Goal: Task Accomplishment & Management: Complete application form

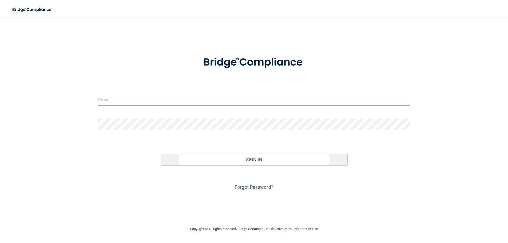
type input "[EMAIL_ADDRESS][DOMAIN_NAME]"
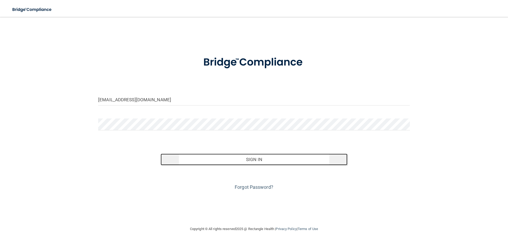
click at [258, 161] on button "Sign In" at bounding box center [254, 160] width 187 height 12
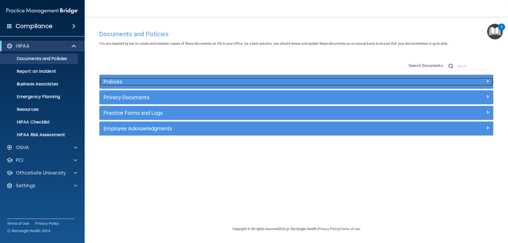
click at [218, 79] on h5 "Policies" at bounding box center [246, 82] width 287 height 6
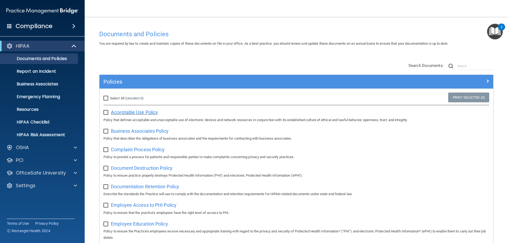
click at [135, 112] on span "Acceptable Use Policy" at bounding box center [134, 113] width 47 height 6
click at [150, 131] on span "Business Associates Policy" at bounding box center [140, 131] width 58 height 6
click at [145, 150] on span "Complaint Process Policy" at bounding box center [138, 150] width 54 height 6
click at [126, 170] on span "Document Destruction Policy" at bounding box center [142, 168] width 62 height 6
click at [135, 188] on span "Documentation Retention Policy" at bounding box center [145, 187] width 68 height 6
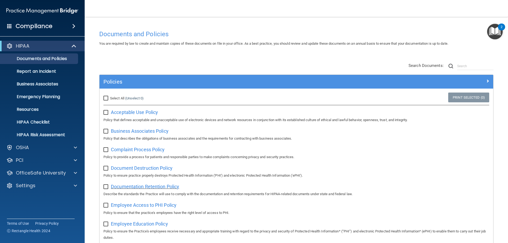
click at [133, 186] on span "Documentation Retention Policy" at bounding box center [145, 187] width 68 height 6
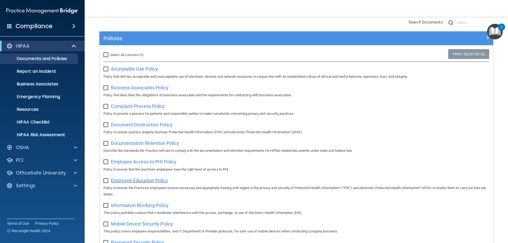
scroll to position [53, 0]
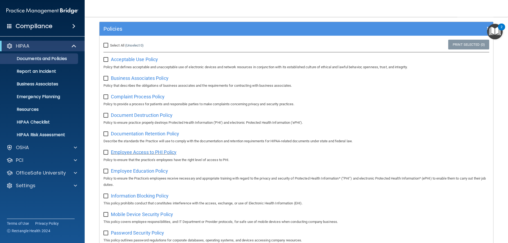
click at [151, 152] on span "Employee Access to PHI Policy" at bounding box center [144, 152] width 66 height 6
click at [143, 172] on span "Employee Education Policy" at bounding box center [139, 171] width 57 height 6
click at [158, 199] on span "Information Blocking Policy" at bounding box center [140, 196] width 58 height 6
click at [126, 199] on span "Information Blocking Policy" at bounding box center [140, 196] width 58 height 6
click at [145, 196] on span "Information Blocking Policy" at bounding box center [140, 196] width 58 height 6
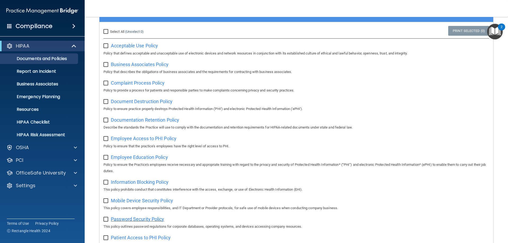
scroll to position [79, 0]
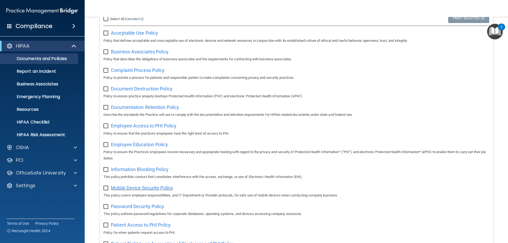
click at [131, 191] on span "Mobile Device Security Policy" at bounding box center [142, 188] width 62 height 6
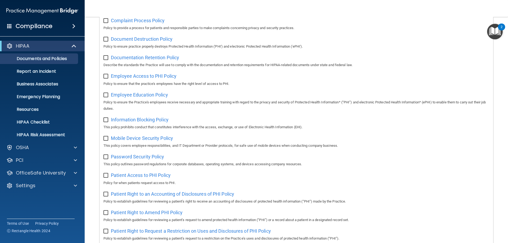
scroll to position [132, 0]
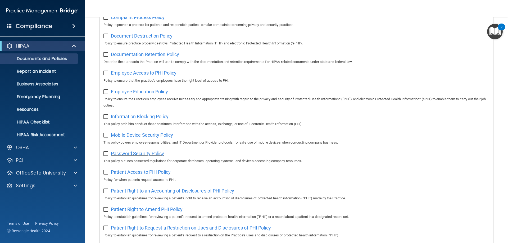
click at [134, 154] on span "Password Security Policy" at bounding box center [137, 154] width 53 height 6
click at [125, 175] on span "Patient Access to PHI Policy" at bounding box center [141, 172] width 60 height 6
click at [144, 192] on span "Patient Right to an Accounting of Disclosures of PHI Policy" at bounding box center [172, 191] width 123 height 6
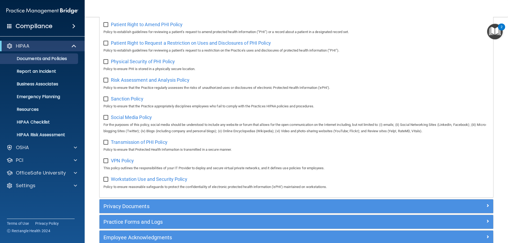
scroll to position [317, 0]
click at [141, 27] on span "Patient Right to Amend PHI Policy" at bounding box center [147, 24] width 72 height 6
click at [120, 45] on span "Patient Right to Request a Restriction on Uses and Disclosures of PHI Policy" at bounding box center [191, 43] width 160 height 6
click at [123, 64] on span "Physical Security of PHI Policy" at bounding box center [143, 61] width 64 height 6
click at [139, 45] on span "Patient Right to Request a Restriction on Uses and Disclosures of PHI Policy" at bounding box center [191, 43] width 160 height 6
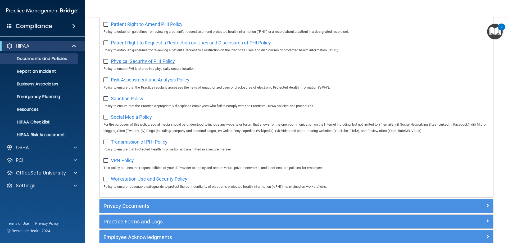
click at [142, 63] on span "Physical Security of PHI Policy" at bounding box center [143, 61] width 64 height 6
click at [128, 83] on span "Risk Assessment and Analysis Policy" at bounding box center [150, 80] width 79 height 6
click at [131, 101] on span "Sanction Policy" at bounding box center [127, 99] width 33 height 6
click at [126, 120] on span "Social Media Policy" at bounding box center [131, 117] width 41 height 6
click at [136, 145] on span "Transmission of PHI Policy" at bounding box center [139, 142] width 57 height 6
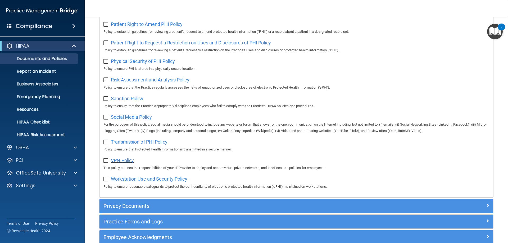
click at [122, 163] on span "VPN Policy" at bounding box center [122, 161] width 23 height 6
click at [145, 182] on span "Workstation Use and Security Policy" at bounding box center [149, 179] width 76 height 6
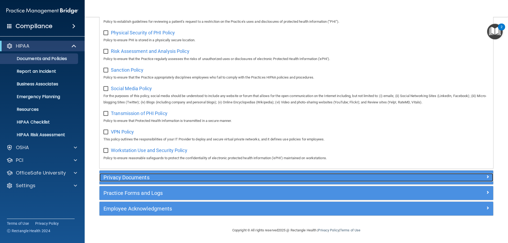
click at [133, 177] on h5 "Privacy Documents" at bounding box center [246, 178] width 287 height 6
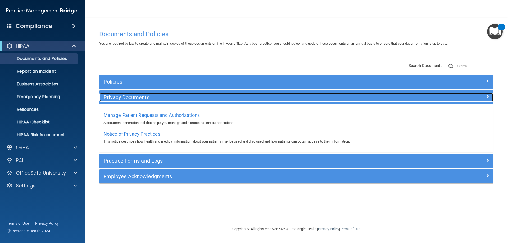
scroll to position [0, 0]
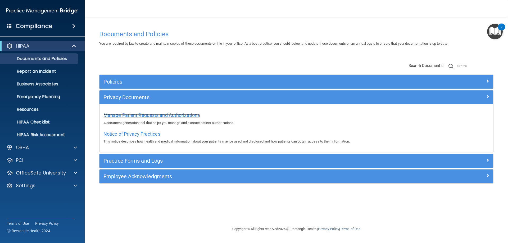
drag, startPoint x: 147, startPoint y: 116, endPoint x: 152, endPoint y: 117, distance: 4.4
click at [148, 117] on span "Manage Patient Requests and Authorizations" at bounding box center [151, 115] width 96 height 6
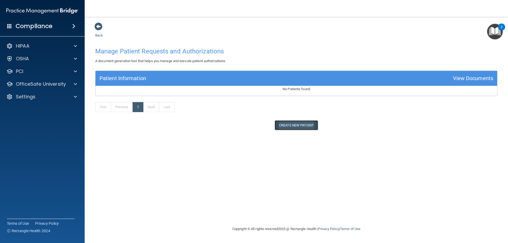
click at [301, 126] on button "Create New Patient" at bounding box center [296, 125] width 43 height 10
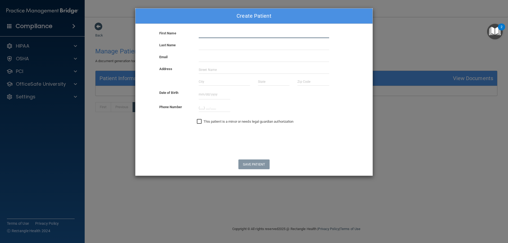
click at [203, 35] on input "text" at bounding box center [264, 34] width 130 height 8
type input "salima"
type input "smith"
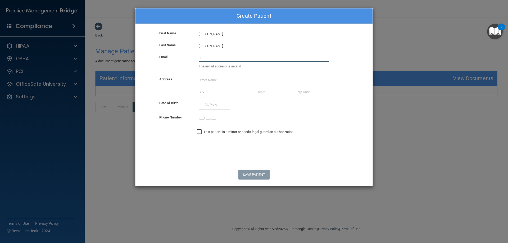
type input "i"
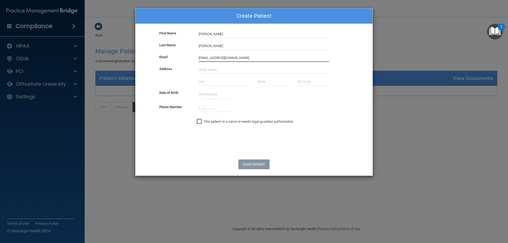
type input "[EMAIL_ADDRESS][DOMAIN_NAME]"
click at [199, 106] on input "(___) ___-____" at bounding box center [214, 108] width 31 height 8
type input "(410) 679-4500"
drag, startPoint x: 240, startPoint y: 66, endPoint x: 218, endPoint y: 74, distance: 23.9
click at [240, 66] on input "text" at bounding box center [264, 70] width 130 height 8
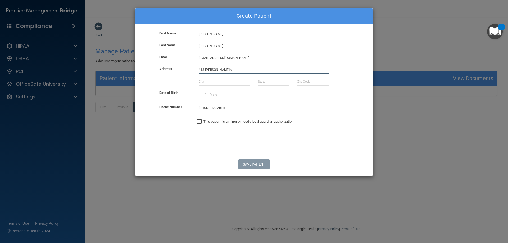
type input "413 Pulaski Hw y"
type input "Joppa"
type input "MD"
type input "21085"
type input "01011994"
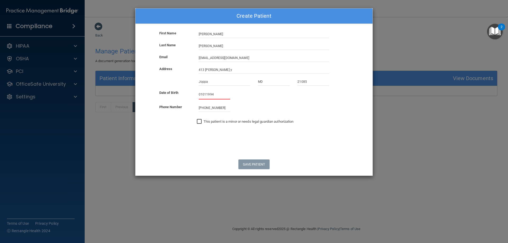
click at [218, 96] on input "01011994" at bounding box center [214, 95] width 31 height 10
click at [257, 169] on form "First Name salima Last Name smith Email info@fcidentalcare.com Address 413 Pula…" at bounding box center [253, 102] width 237 height 145
drag, startPoint x: 221, startPoint y: 95, endPoint x: 84, endPoint y: 56, distance: 142.5
click at [120, 98] on div "Create Patient First Name salima Last Name smith Email info@fcidentalcare.com A…" at bounding box center [254, 121] width 508 height 243
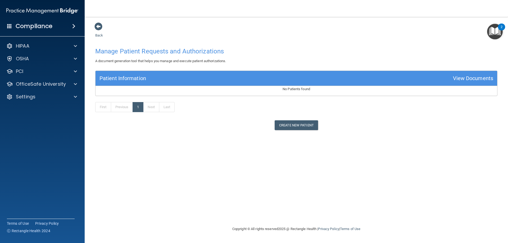
click at [161, 50] on h4 "Manage Patient Requests and Authorizations" at bounding box center [296, 51] width 402 height 7
click at [44, 46] on div "HIPAA" at bounding box center [35, 46] width 66 height 6
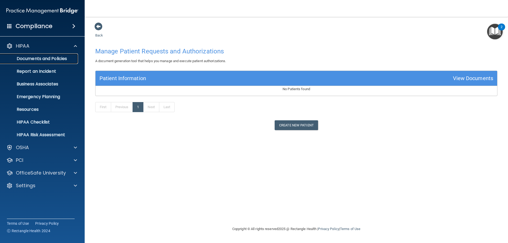
click at [49, 57] on p "Documents and Policies" at bounding box center [39, 58] width 72 height 5
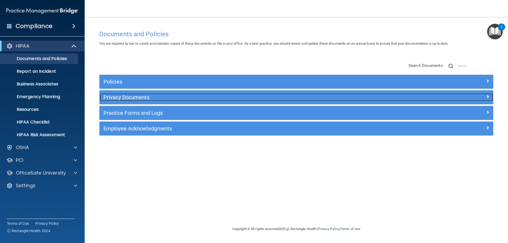
click at [123, 97] on h5 "Privacy Documents" at bounding box center [246, 97] width 287 height 6
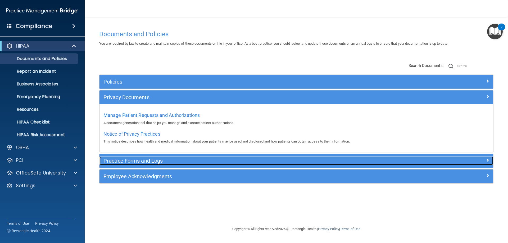
click at [127, 159] on h5 "Practice Forms and Logs" at bounding box center [246, 161] width 287 height 6
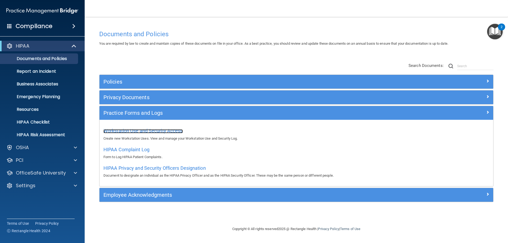
click at [139, 132] on span "Workstation Use and Security Access" at bounding box center [142, 131] width 79 height 6
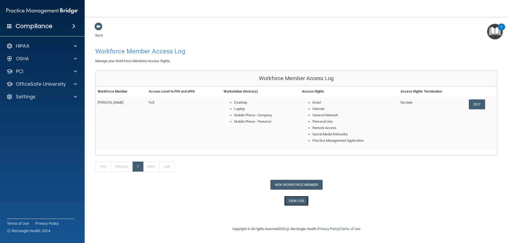
click at [300, 199] on link "View Log" at bounding box center [296, 201] width 25 height 10
click at [295, 202] on link "View Log" at bounding box center [296, 201] width 25 height 10
click at [345, 32] on div "Back Workforce Member Access Log Manage your Workforce Members Access Rights. W…" at bounding box center [296, 114] width 402 height 184
click at [101, 27] on span at bounding box center [98, 26] width 8 height 8
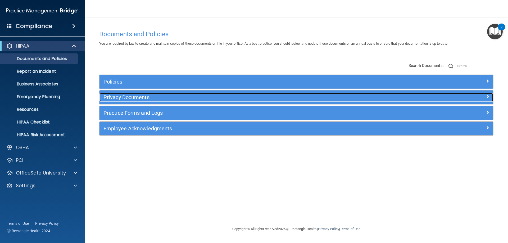
click at [128, 95] on h5 "Privacy Documents" at bounding box center [246, 97] width 287 height 6
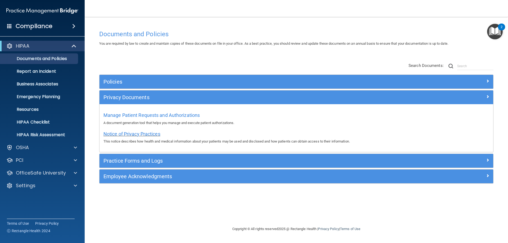
click at [134, 135] on span "Notice of Privacy Practices" at bounding box center [131, 134] width 57 height 6
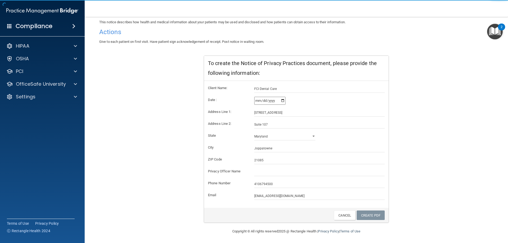
scroll to position [51, 0]
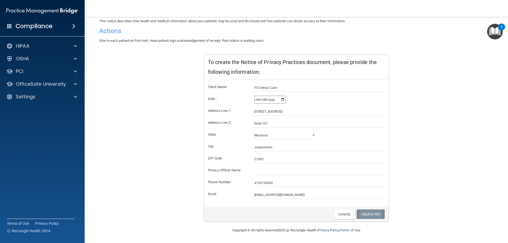
click at [372, 215] on link "Create PDF" at bounding box center [371, 215] width 28 height 10
click at [266, 171] on input "text" at bounding box center [319, 171] width 131 height 8
type input "salima"
click at [367, 216] on link "Create PDF" at bounding box center [371, 215] width 28 height 10
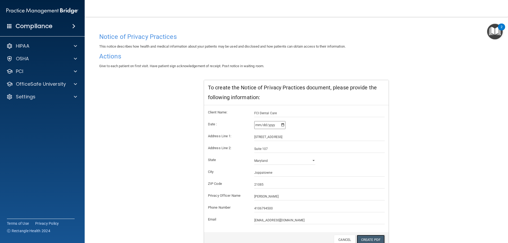
scroll to position [0, 0]
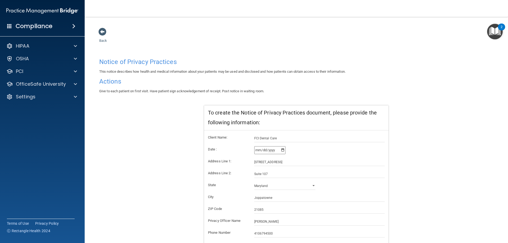
click at [113, 80] on h4 "Actions" at bounding box center [296, 81] width 394 height 7
click at [100, 32] on span at bounding box center [102, 32] width 8 height 8
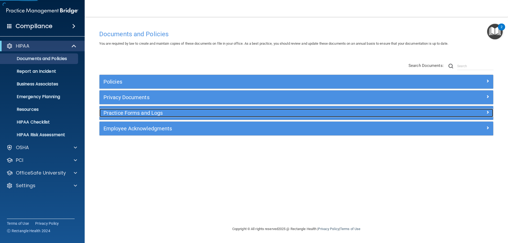
click at [127, 113] on h5 "Practice Forms and Logs" at bounding box center [246, 113] width 287 height 6
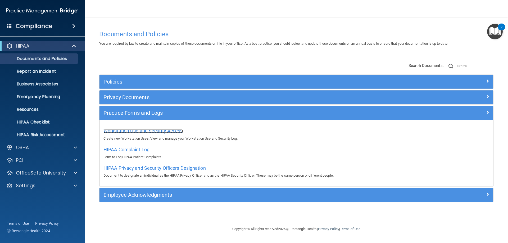
click at [149, 130] on span "Workstation Use and Security Access" at bounding box center [142, 131] width 79 height 6
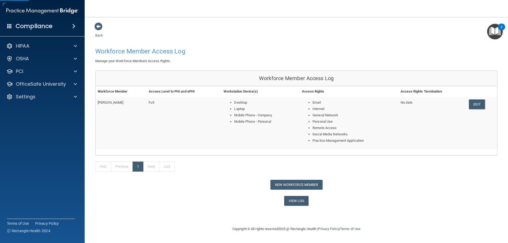
click at [147, 130] on td "Full" at bounding box center [184, 123] width 75 height 52
click at [478, 103] on link "Edit" at bounding box center [477, 104] width 16 height 10
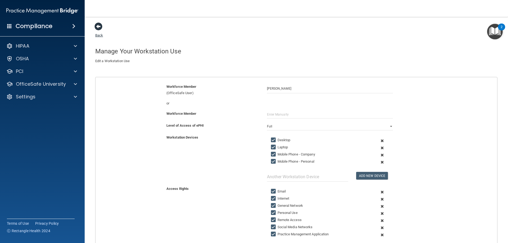
click at [96, 25] on span at bounding box center [98, 26] width 8 height 8
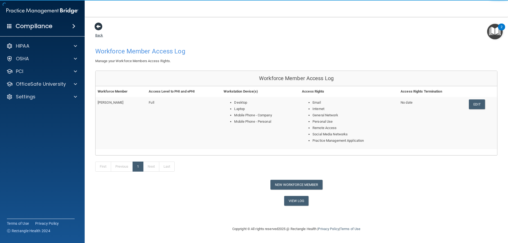
click at [100, 26] on span at bounding box center [98, 26] width 8 height 8
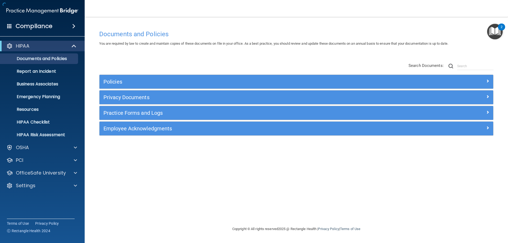
click at [99, 24] on div "Documents and Policies You are required by law to create and maintain copies of…" at bounding box center [296, 121] width 402 height 198
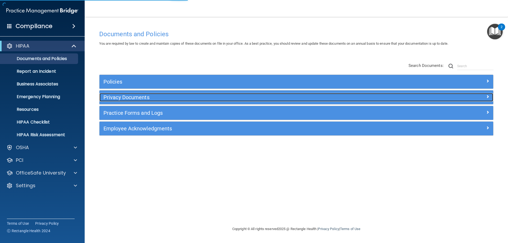
click at [128, 98] on h5 "Privacy Documents" at bounding box center [246, 97] width 287 height 6
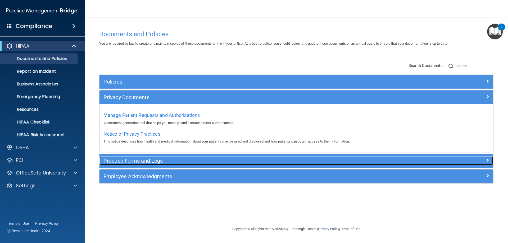
click at [130, 162] on h5 "Practice Forms and Logs" at bounding box center [246, 161] width 287 height 6
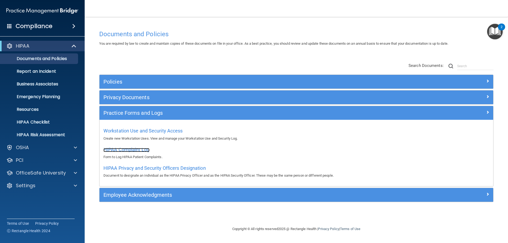
click at [127, 150] on span "HIPAA Complaint Log" at bounding box center [126, 150] width 46 height 6
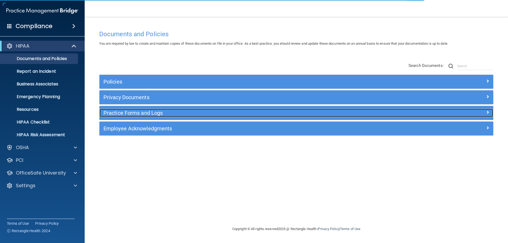
click at [140, 113] on h5 "Practice Forms and Logs" at bounding box center [246, 113] width 287 height 6
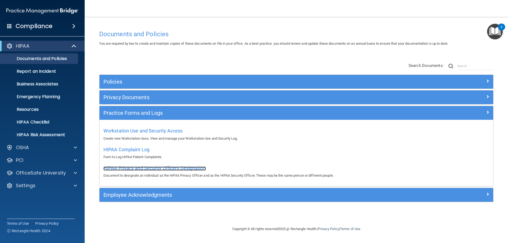
click at [122, 168] on span "HIPAA Privacy and Security Officers Designation" at bounding box center [154, 168] width 102 height 6
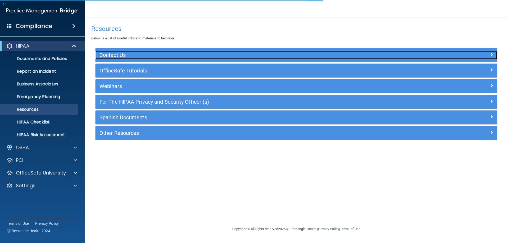
click at [109, 55] on h5 "Contact Us" at bounding box center [245, 55] width 293 height 6
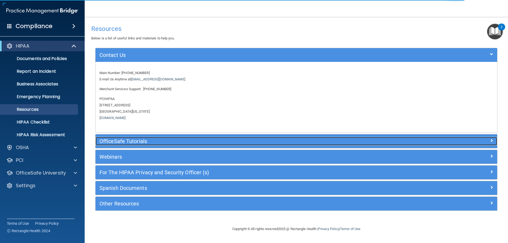
click at [120, 145] on div "OfficeSafe Tutorials" at bounding box center [245, 141] width 301 height 8
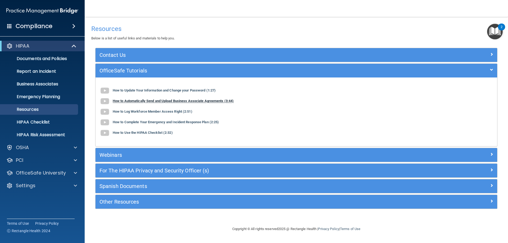
click at [140, 101] on b "How to Automatically Send and Upload Business Associate Agreements (3:44)" at bounding box center [173, 101] width 121 height 4
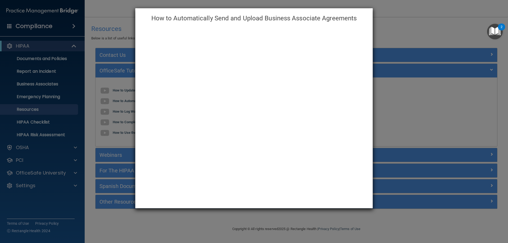
click at [423, 74] on div "How to Automatically Send and Upload Business Associate Agreements" at bounding box center [254, 121] width 508 height 243
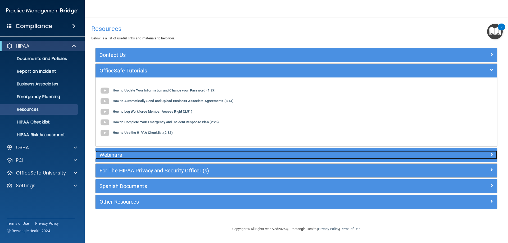
click at [120, 154] on h5 "Webinars" at bounding box center [245, 155] width 293 height 6
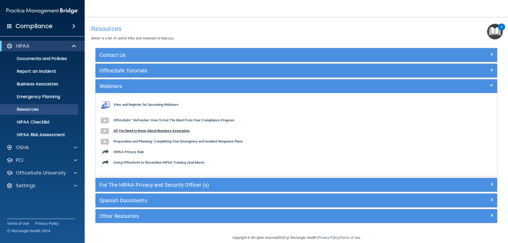
click at [136, 132] on b "All You Need to Know About Business Associates" at bounding box center [151, 131] width 76 height 4
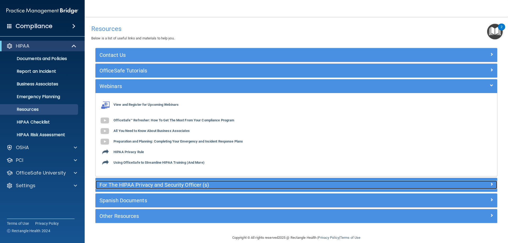
click at [134, 181] on div "For The HIPAA Privacy and Security Officer (s)" at bounding box center [245, 185] width 301 height 8
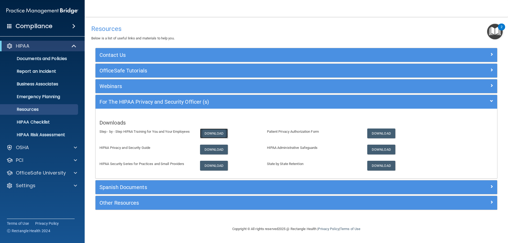
click at [206, 131] on link "Download" at bounding box center [214, 134] width 28 height 10
click at [220, 151] on link "Download" at bounding box center [214, 150] width 28 height 10
click at [217, 168] on link "Download" at bounding box center [214, 166] width 28 height 10
click at [379, 131] on link "Download" at bounding box center [381, 134] width 28 height 10
click at [377, 148] on link "Download" at bounding box center [381, 150] width 28 height 10
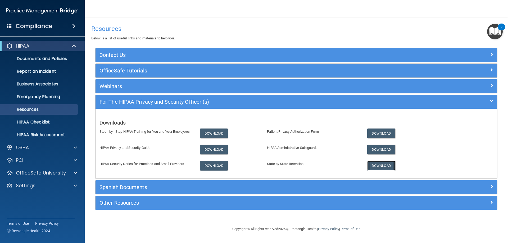
click at [381, 168] on link "Download" at bounding box center [381, 166] width 28 height 10
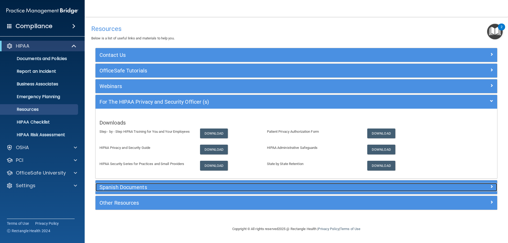
click at [171, 188] on h5 "Spanish Documents" at bounding box center [245, 187] width 293 height 6
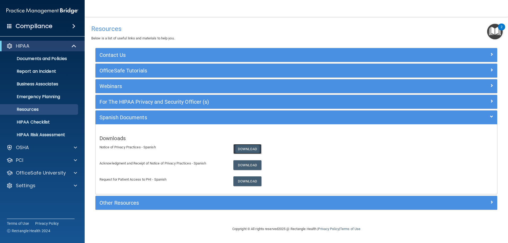
click at [245, 149] on link "Download" at bounding box center [247, 149] width 28 height 10
click at [247, 147] on link "Download" at bounding box center [247, 149] width 28 height 10
click at [248, 163] on link "Download" at bounding box center [247, 165] width 28 height 10
click at [39, 134] on p "HIPAA Risk Assessment" at bounding box center [39, 134] width 72 height 5
